Goal: Information Seeking & Learning: Learn about a topic

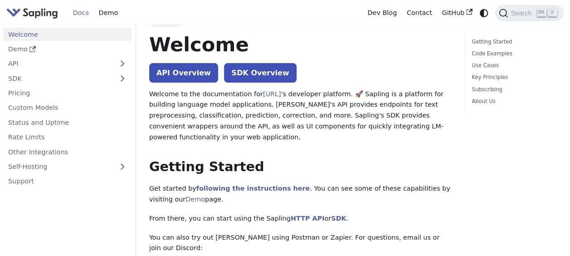
scroll to position [17, 0]
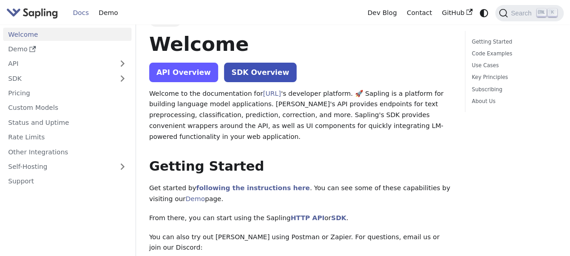
click at [190, 77] on link "API Overview" at bounding box center [183, 72] width 69 height 19
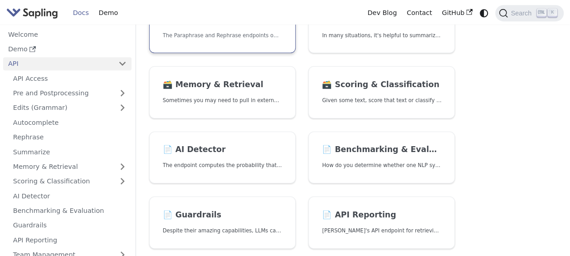
scroll to position [241, 0]
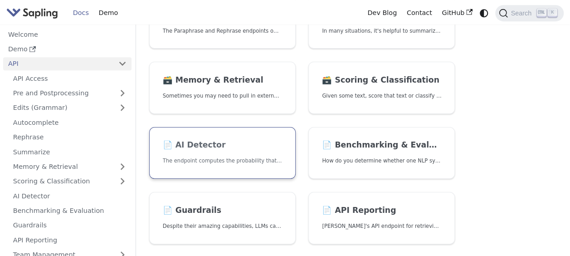
click at [194, 140] on h2 "📄️ AI Detector" at bounding box center [222, 145] width 119 height 10
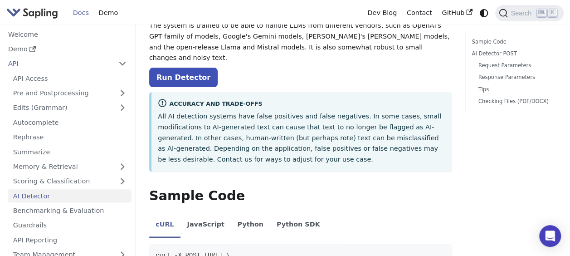
scroll to position [75, 0]
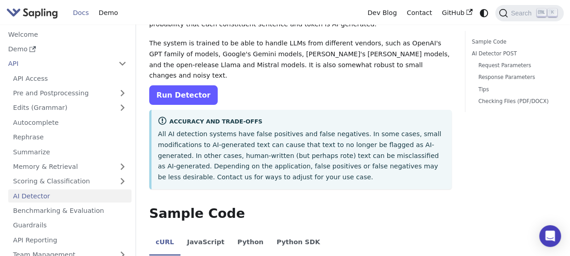
click at [180, 85] on link "Run Detector" at bounding box center [183, 94] width 68 height 19
